Goal: Navigation & Orientation: Find specific page/section

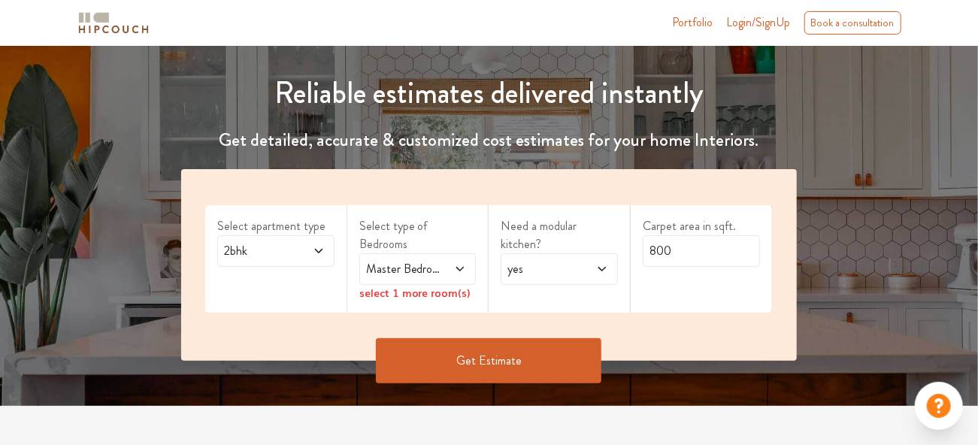
scroll to position [150, 0]
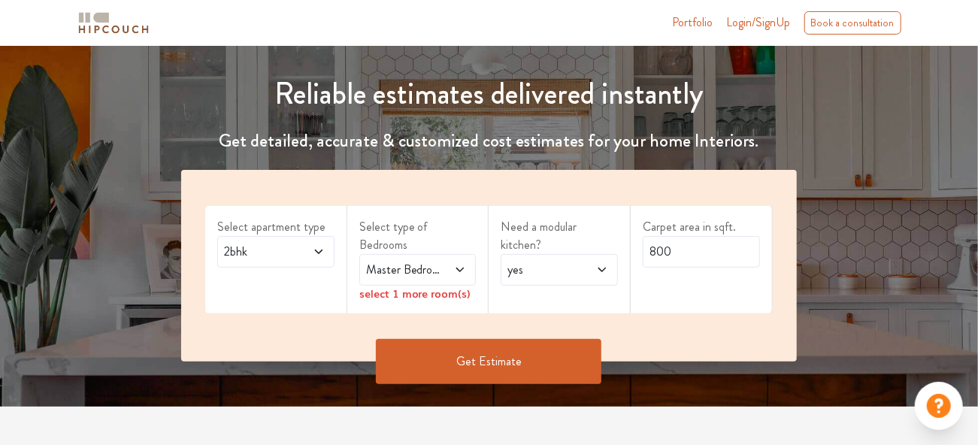
click at [486, 342] on button "Get Estimate" at bounding box center [489, 361] width 226 height 45
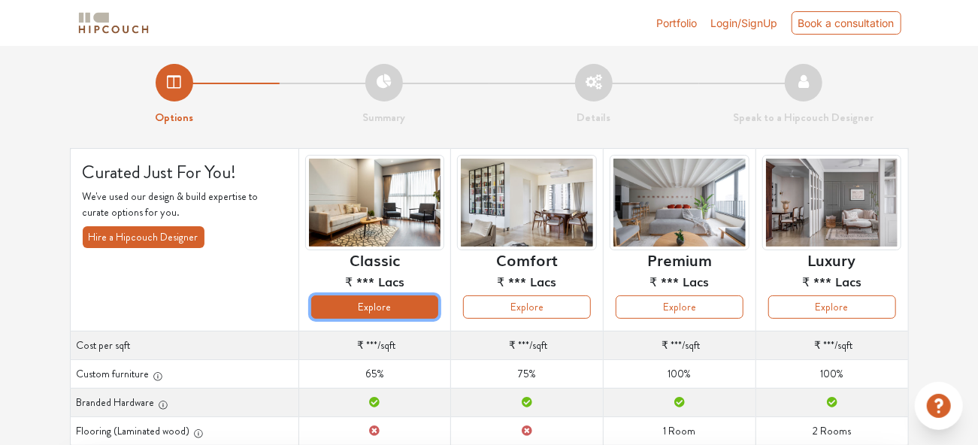
click at [386, 306] on button "Explore" at bounding box center [375, 306] width 128 height 23
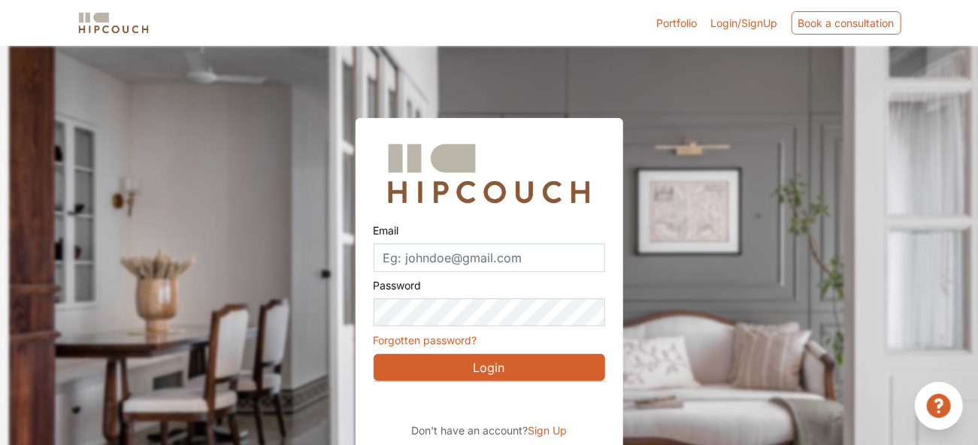
scroll to position [45, 0]
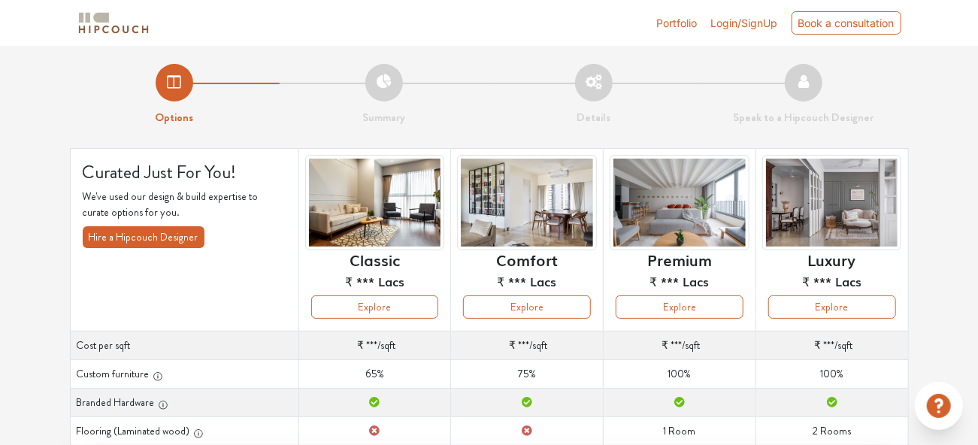
click at [666, 26] on link "Portfolio" at bounding box center [677, 23] width 41 height 16
